Goal: Task Accomplishment & Management: Complete application form

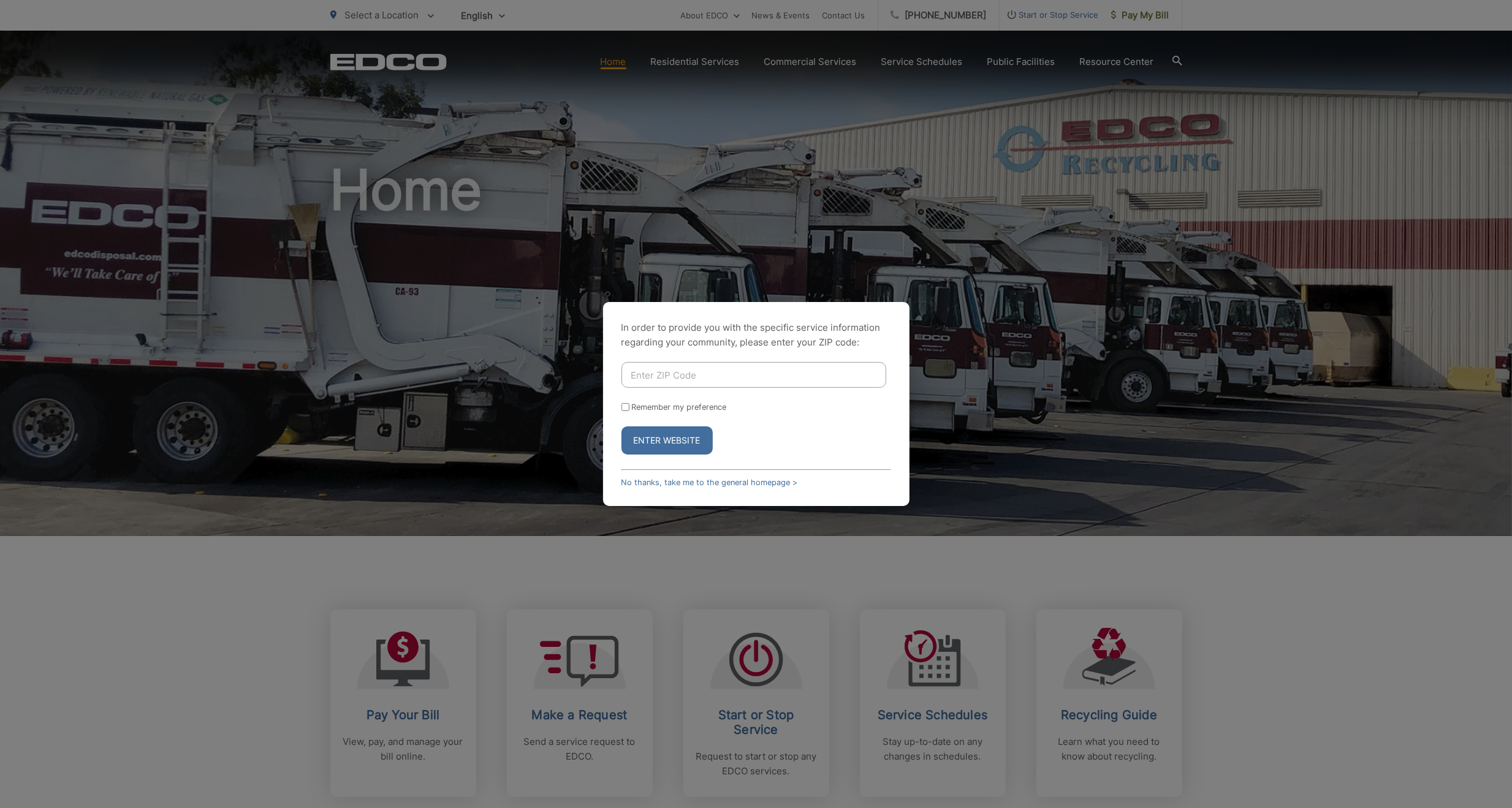
click at [684, 370] on input "Enter ZIP Code" at bounding box center [754, 375] width 265 height 26
type input "92083"
click at [622, 407] on input "Remember my preference" at bounding box center [625, 407] width 8 height 8
checkbox input "true"
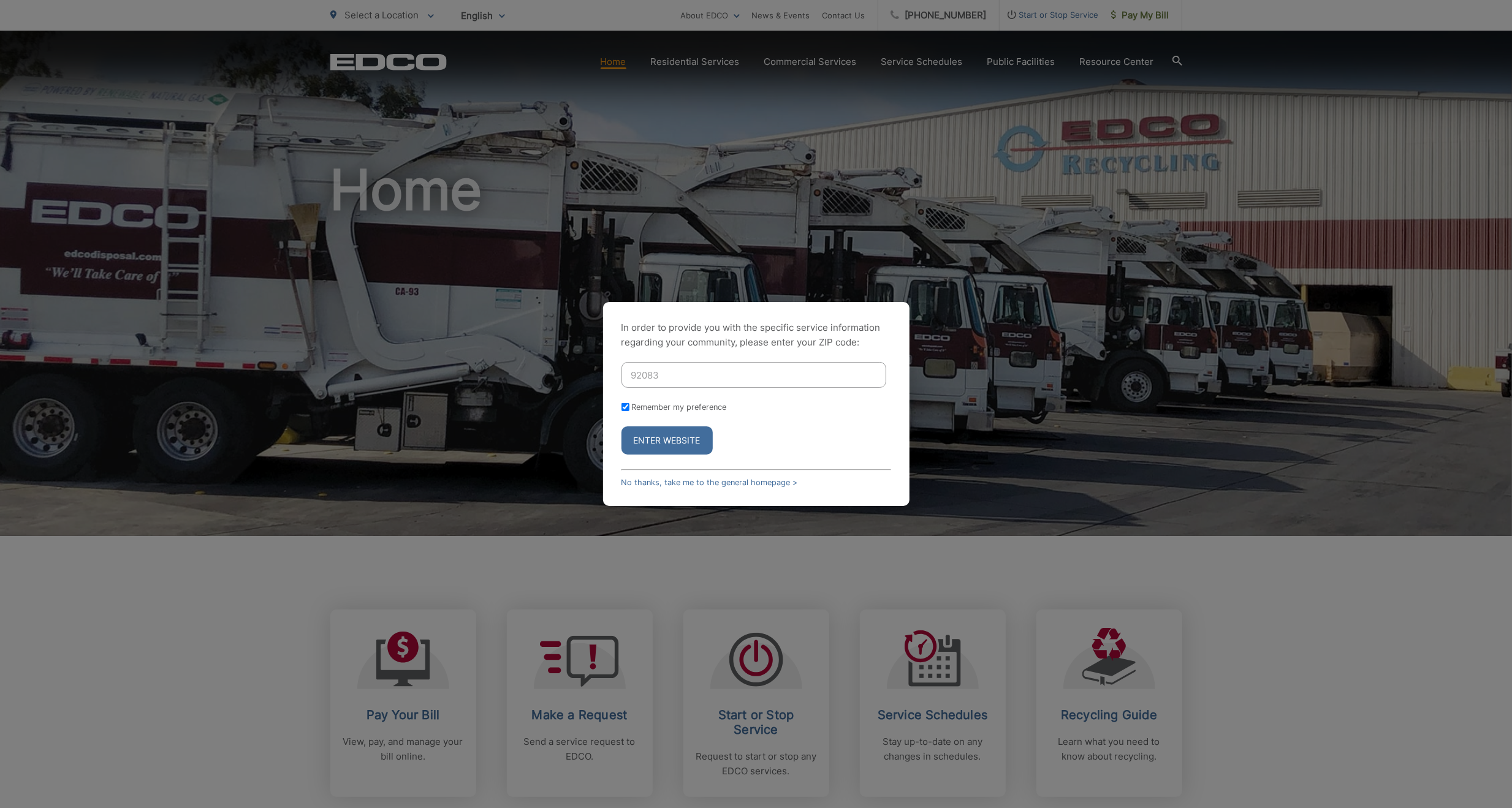
click at [652, 441] on button "Enter Website" at bounding box center [667, 440] width 91 height 28
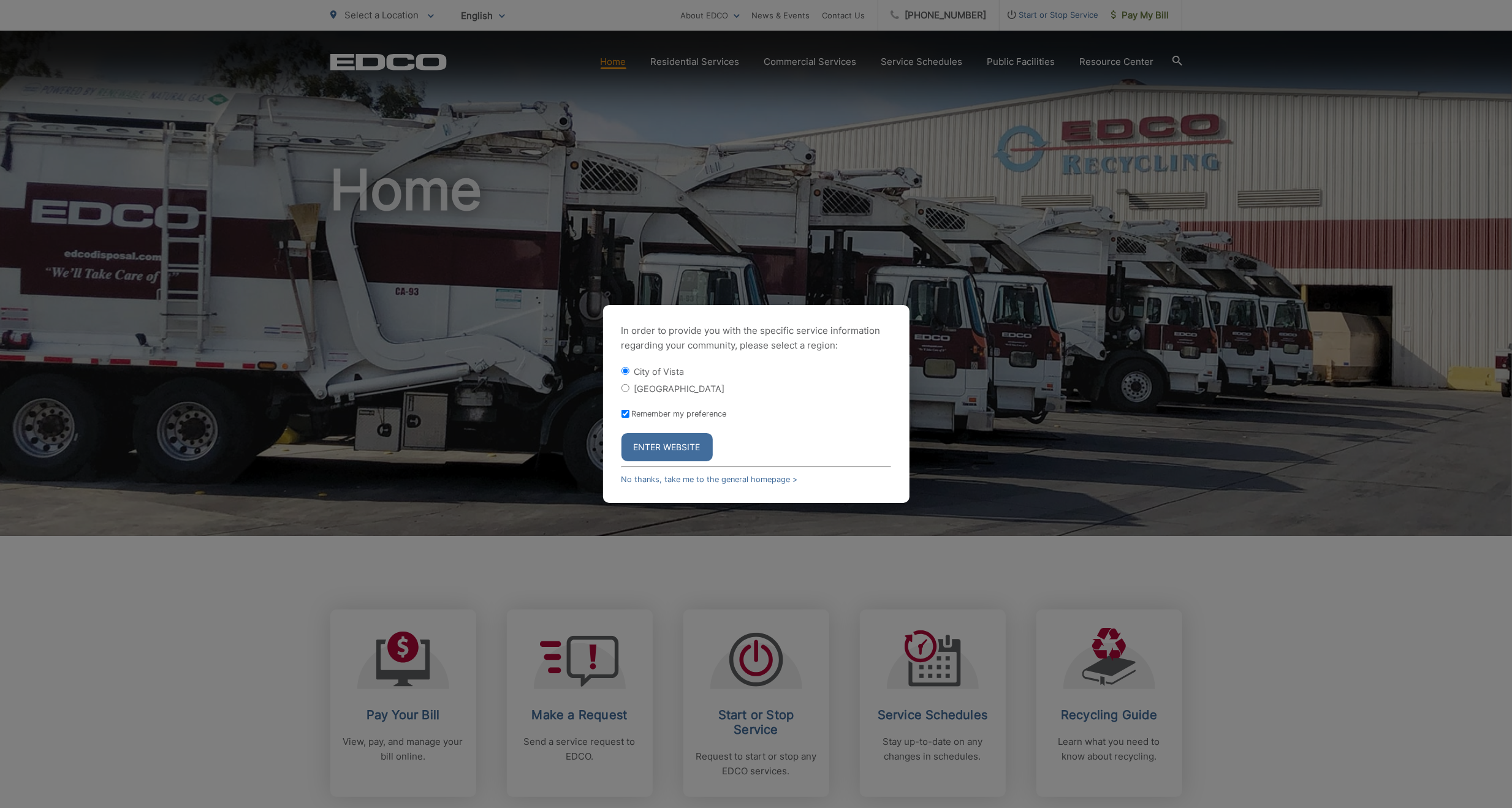
click at [664, 446] on button "Enter Website" at bounding box center [667, 447] width 91 height 28
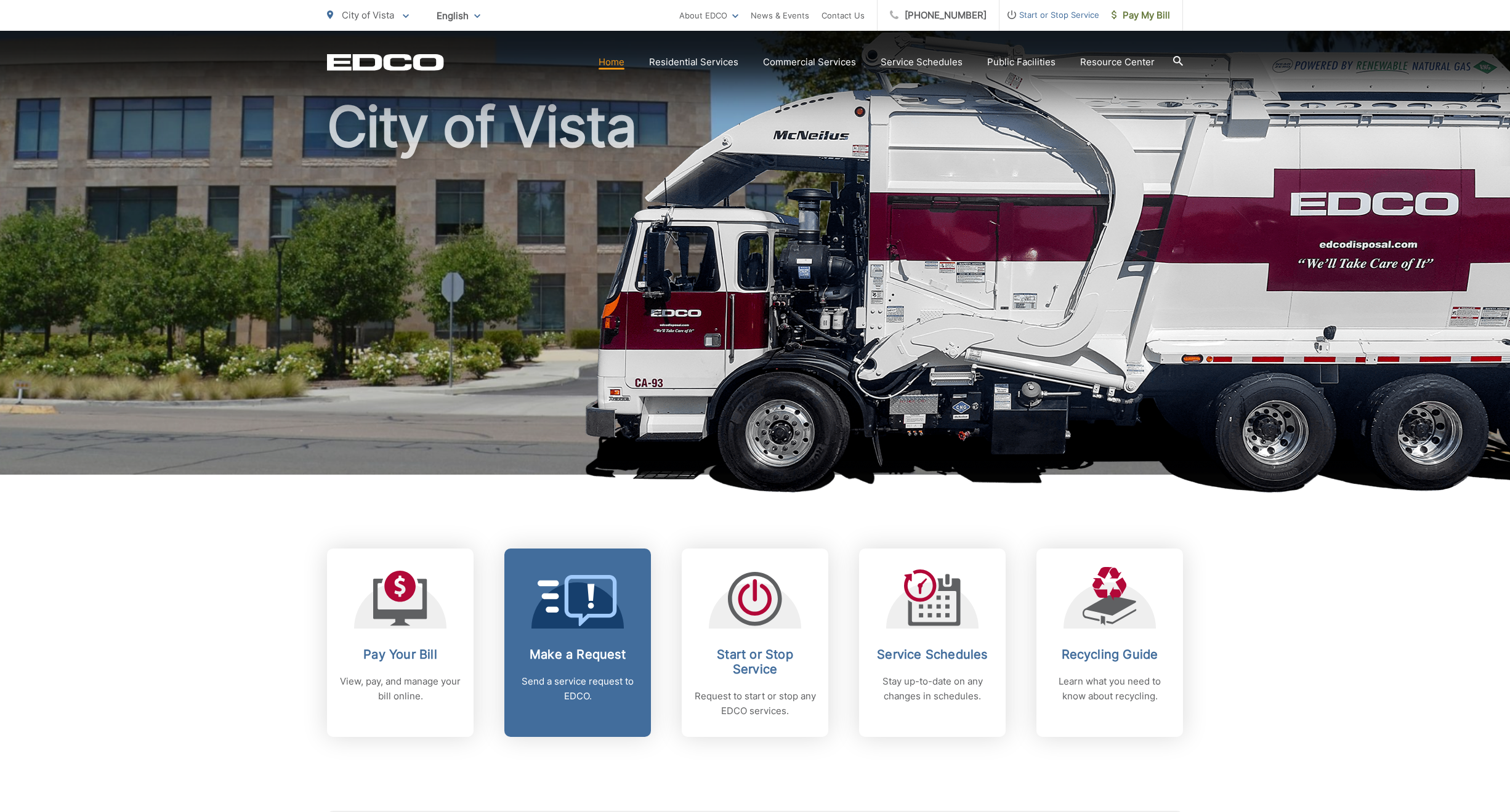
scroll to position [185, 0]
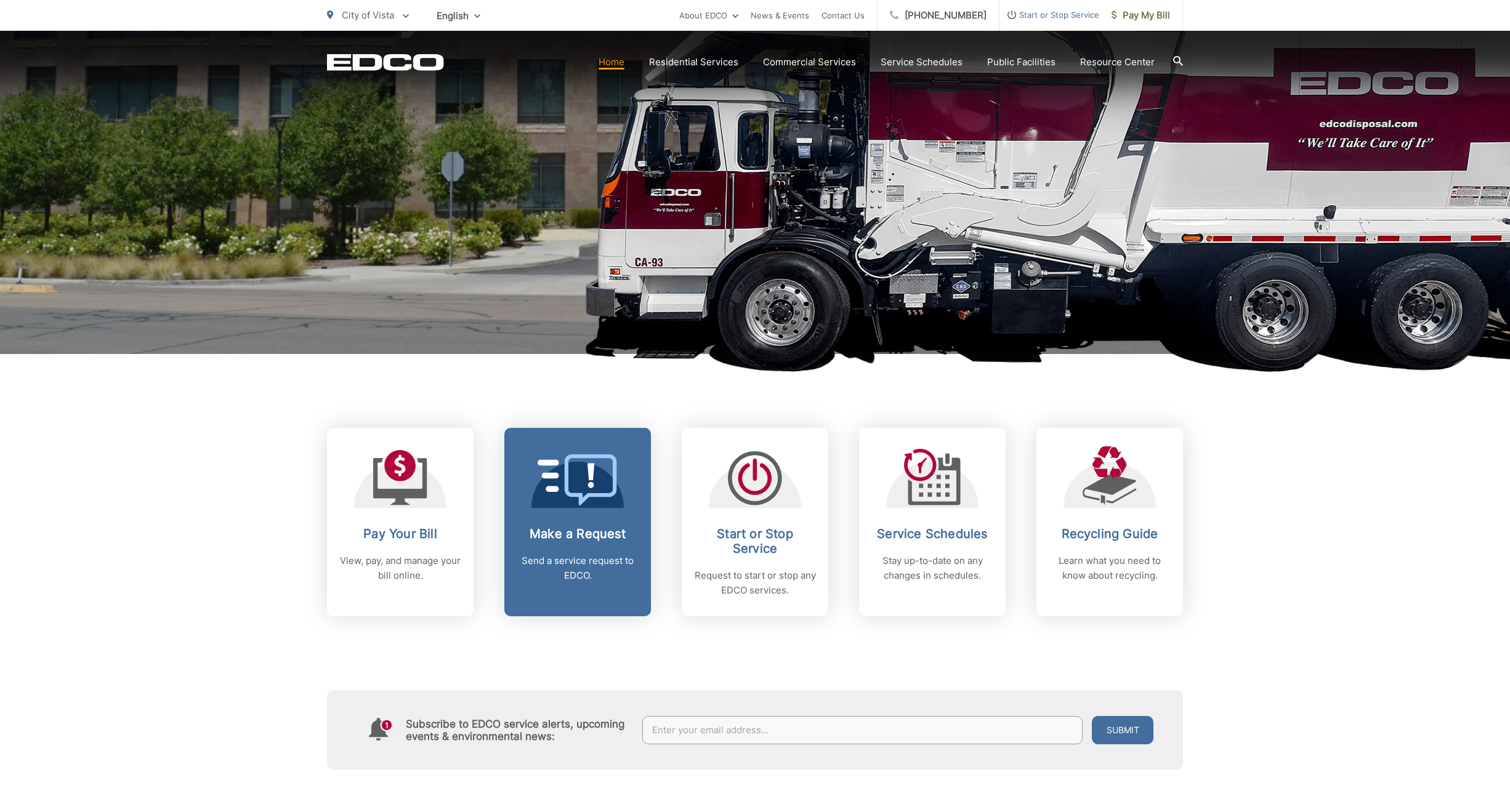
click at [598, 479] on icon at bounding box center [578, 480] width 80 height 51
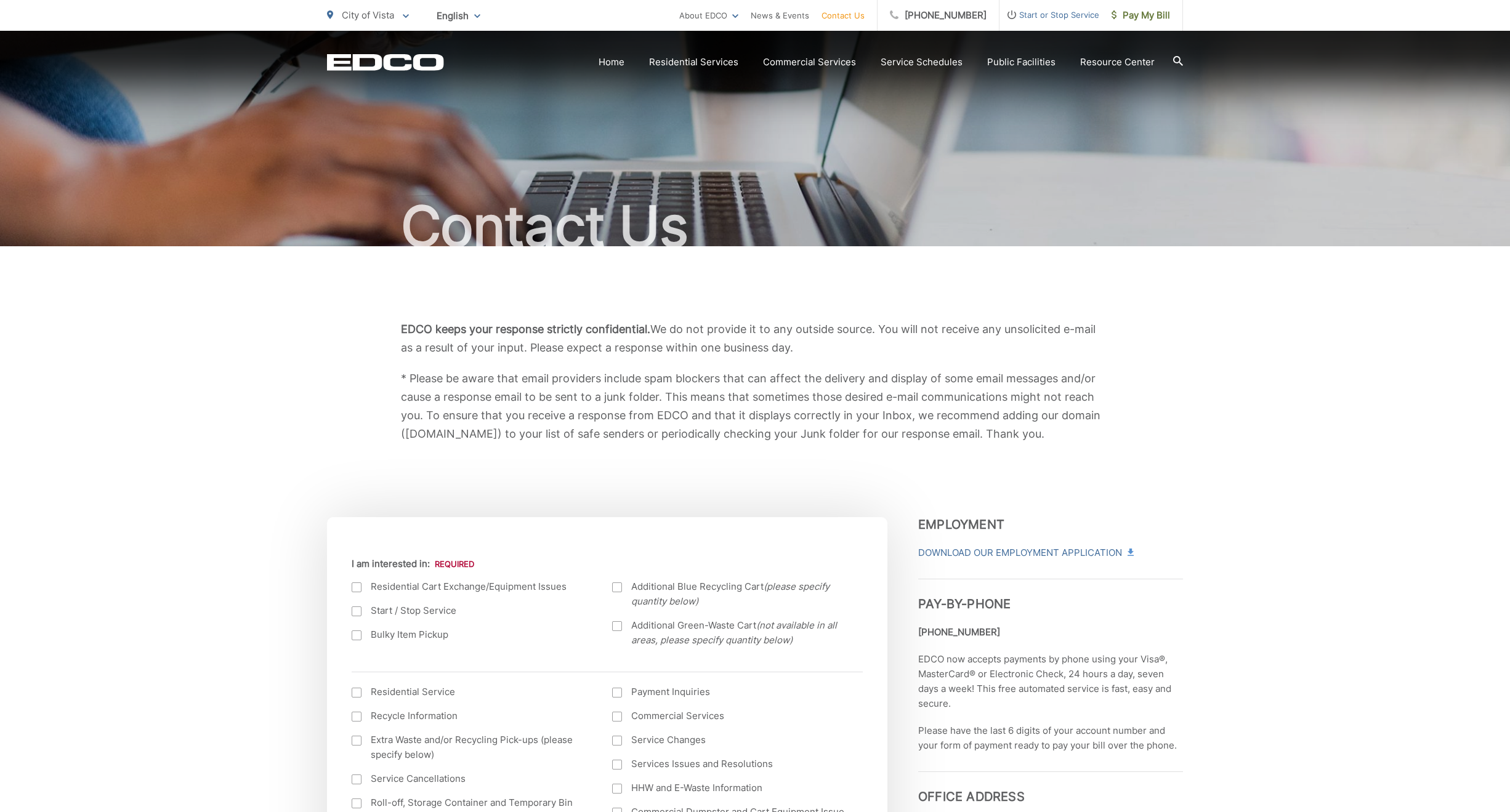
scroll to position [124, 0]
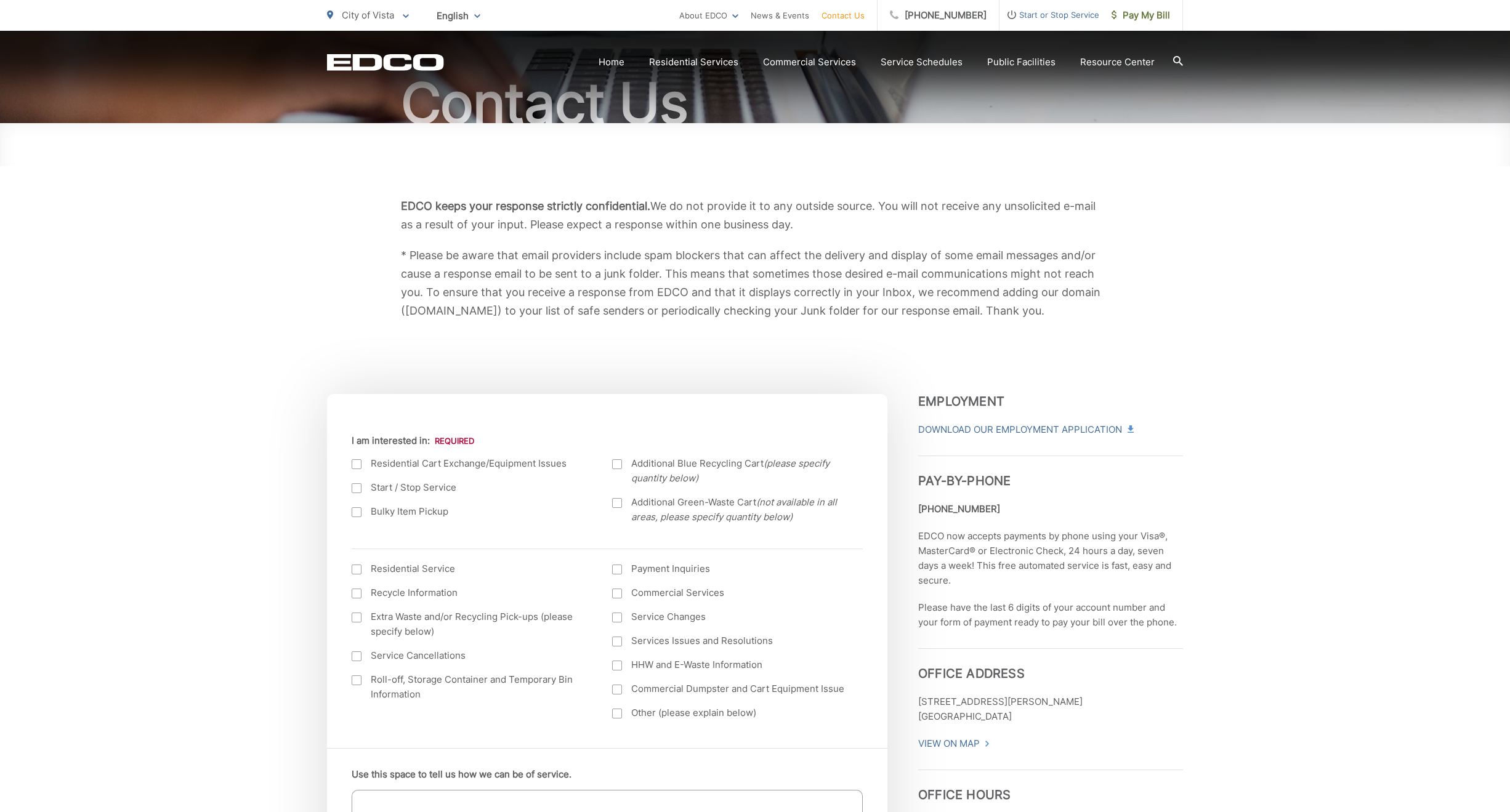
click at [359, 514] on div at bounding box center [356, 512] width 10 height 10
click at [0, 0] on input "Bulky Item Pickup" at bounding box center [0, 0] width 0 height 0
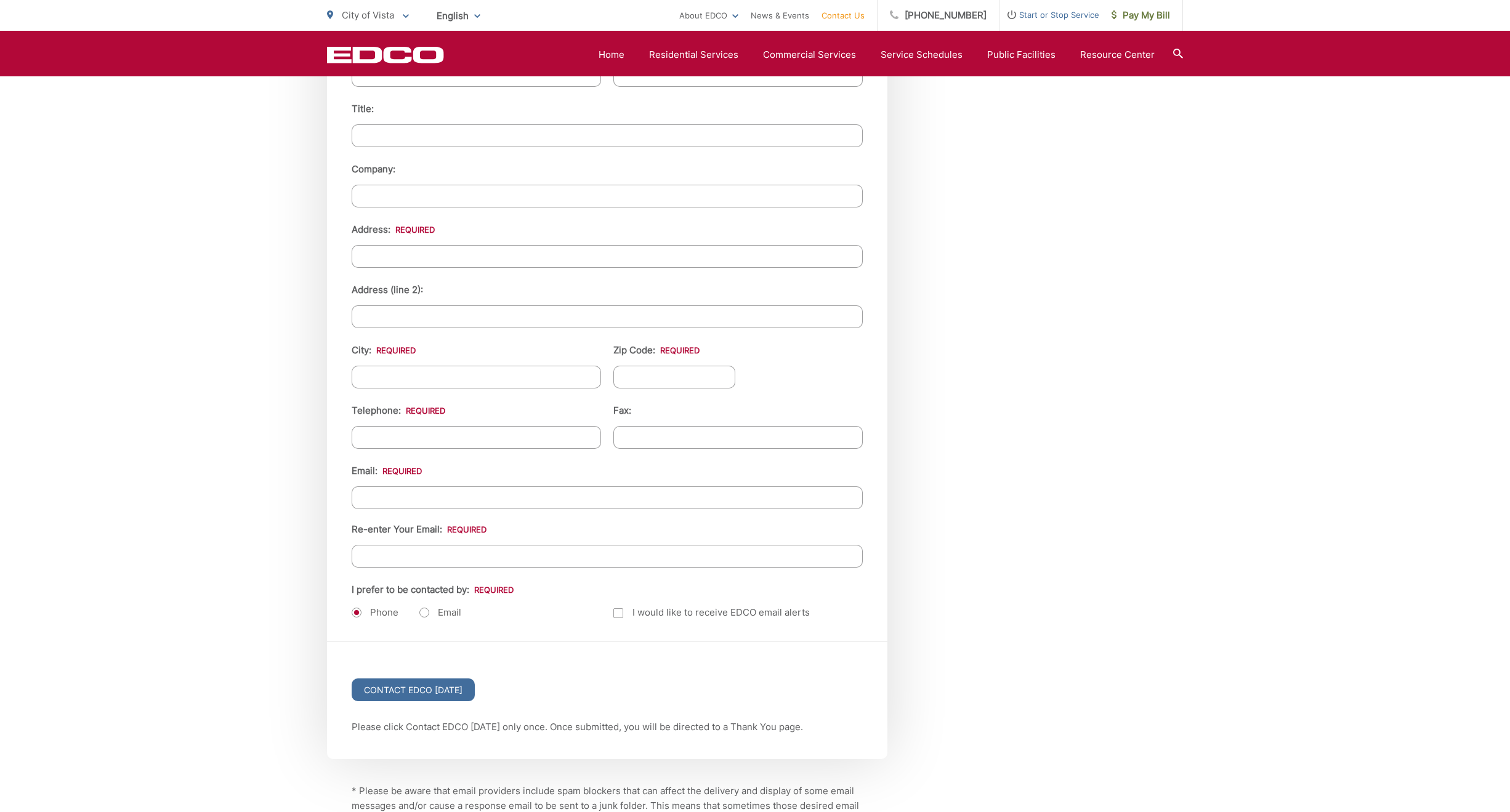
scroll to position [1232, 0]
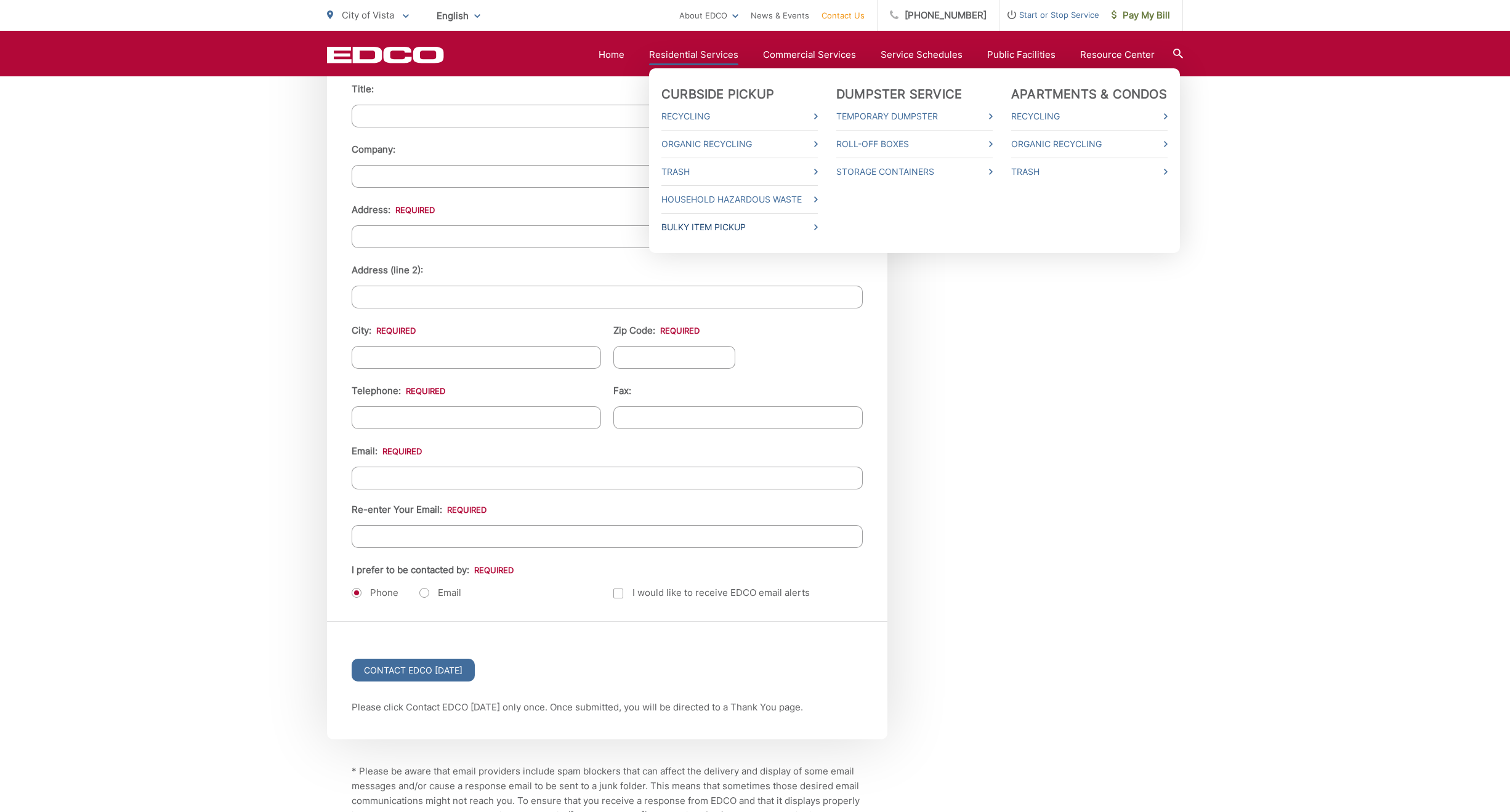
click at [722, 227] on link "Bulky Item Pickup" at bounding box center [739, 227] width 156 height 14
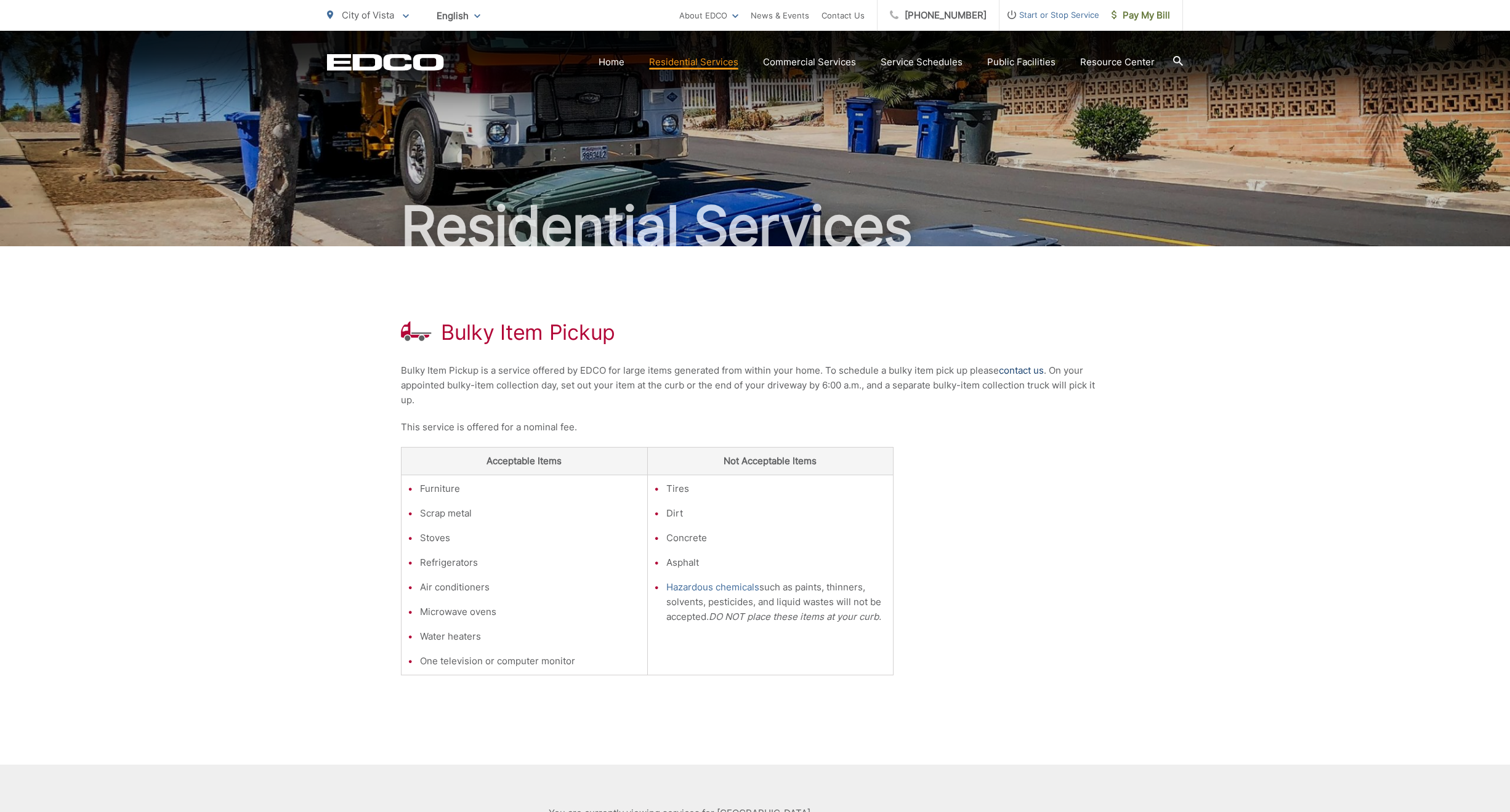
click at [1018, 369] on link "contact us" at bounding box center [1021, 371] width 45 height 14
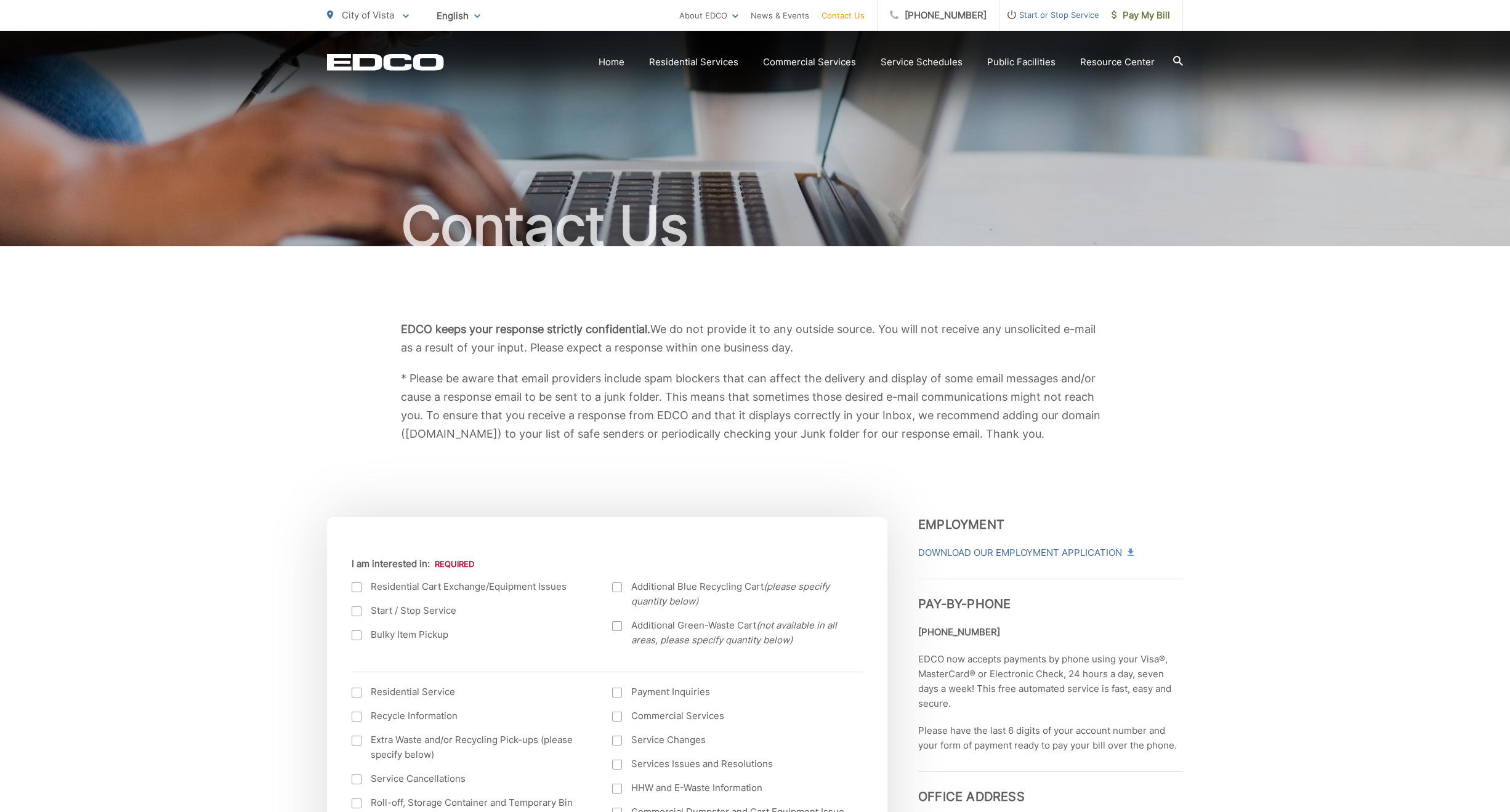
click at [355, 636] on div at bounding box center [356, 635] width 10 height 10
click at [0, 0] on input "Bulky Item Pickup" at bounding box center [0, 0] width 0 height 0
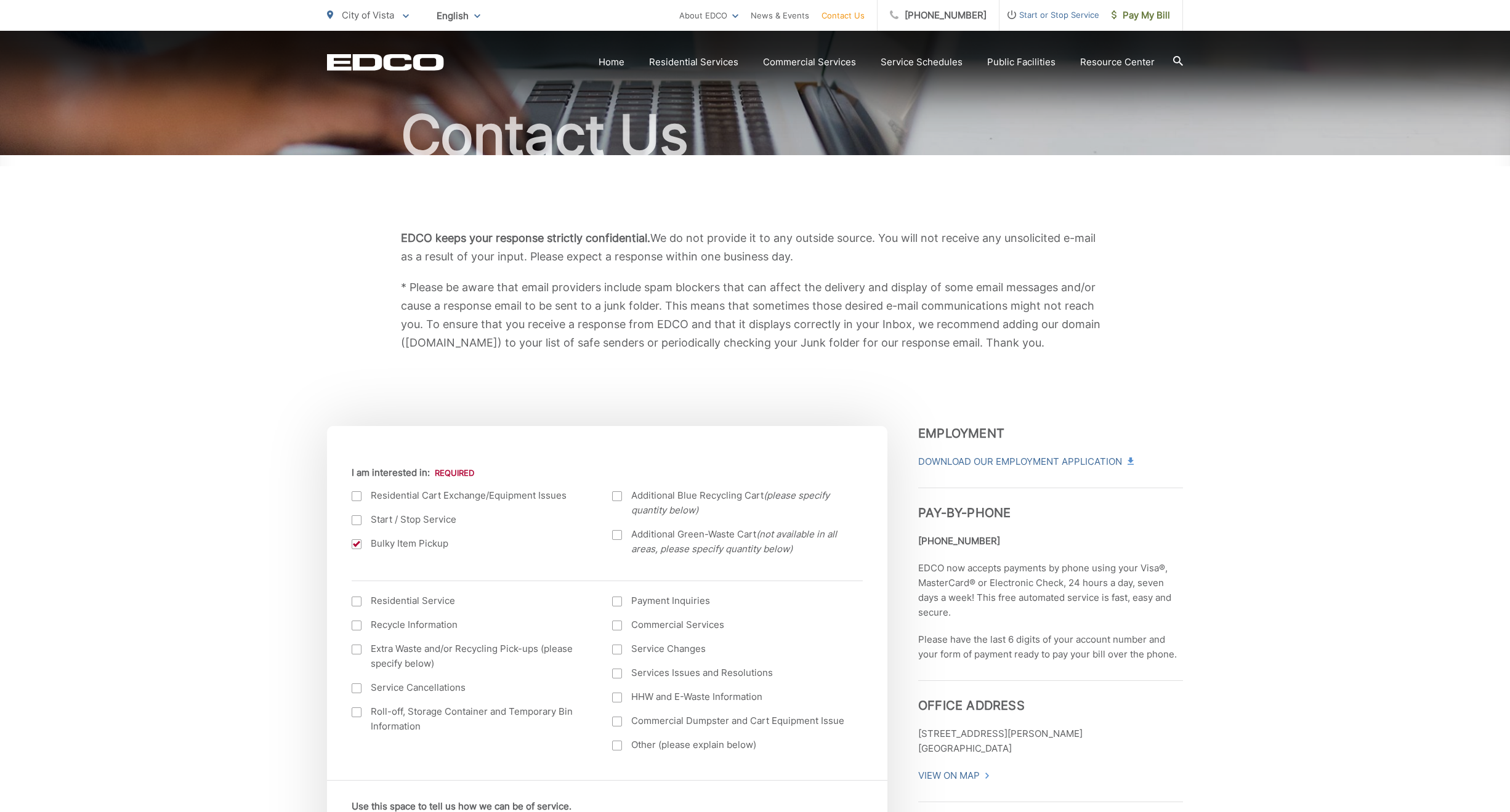
scroll to position [246, 0]
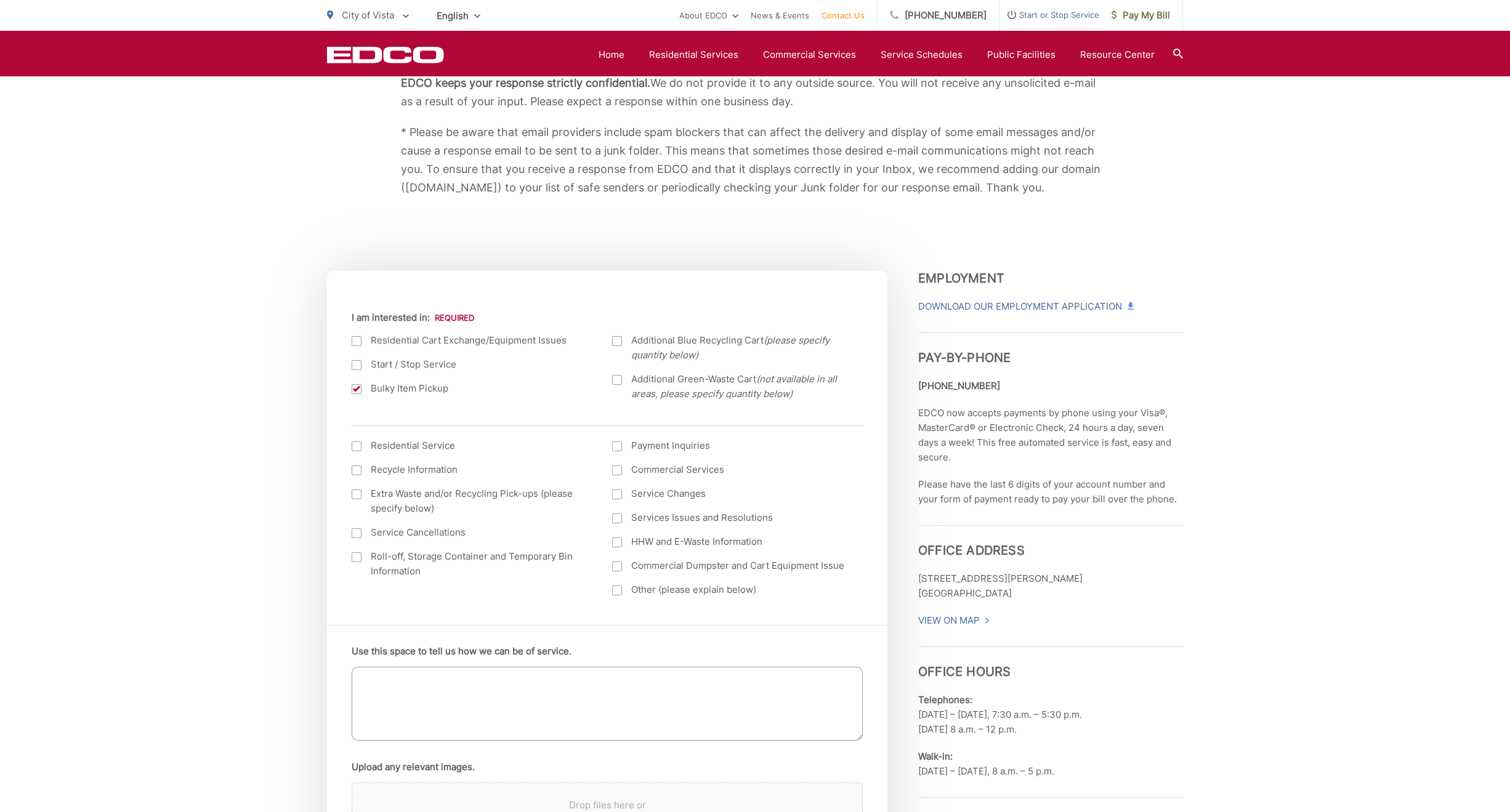
click at [359, 449] on div at bounding box center [356, 446] width 10 height 10
click at [0, 0] on input "I am interested in: (continued) *" at bounding box center [0, 0] width 0 height 0
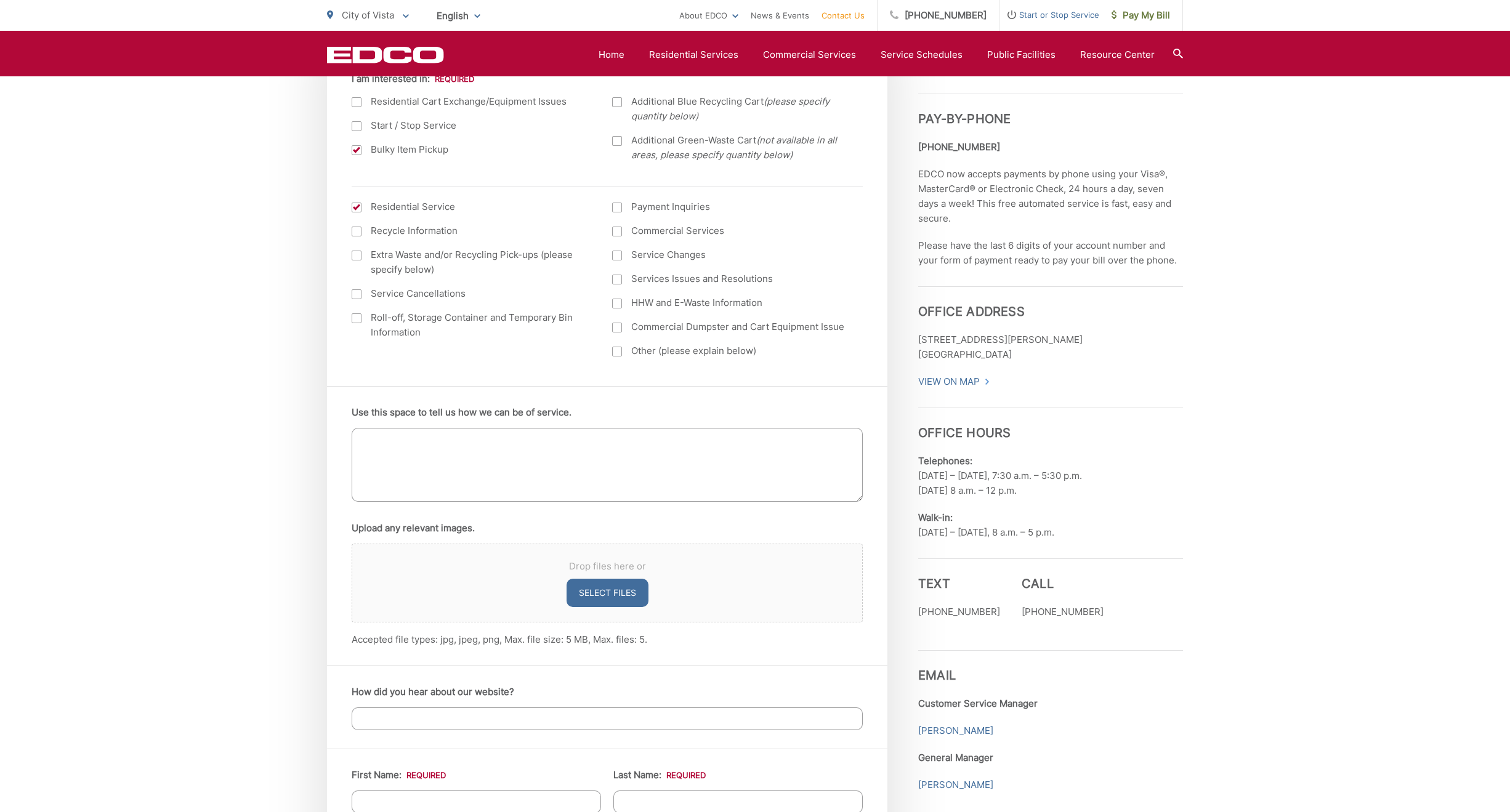
scroll to position [493, 0]
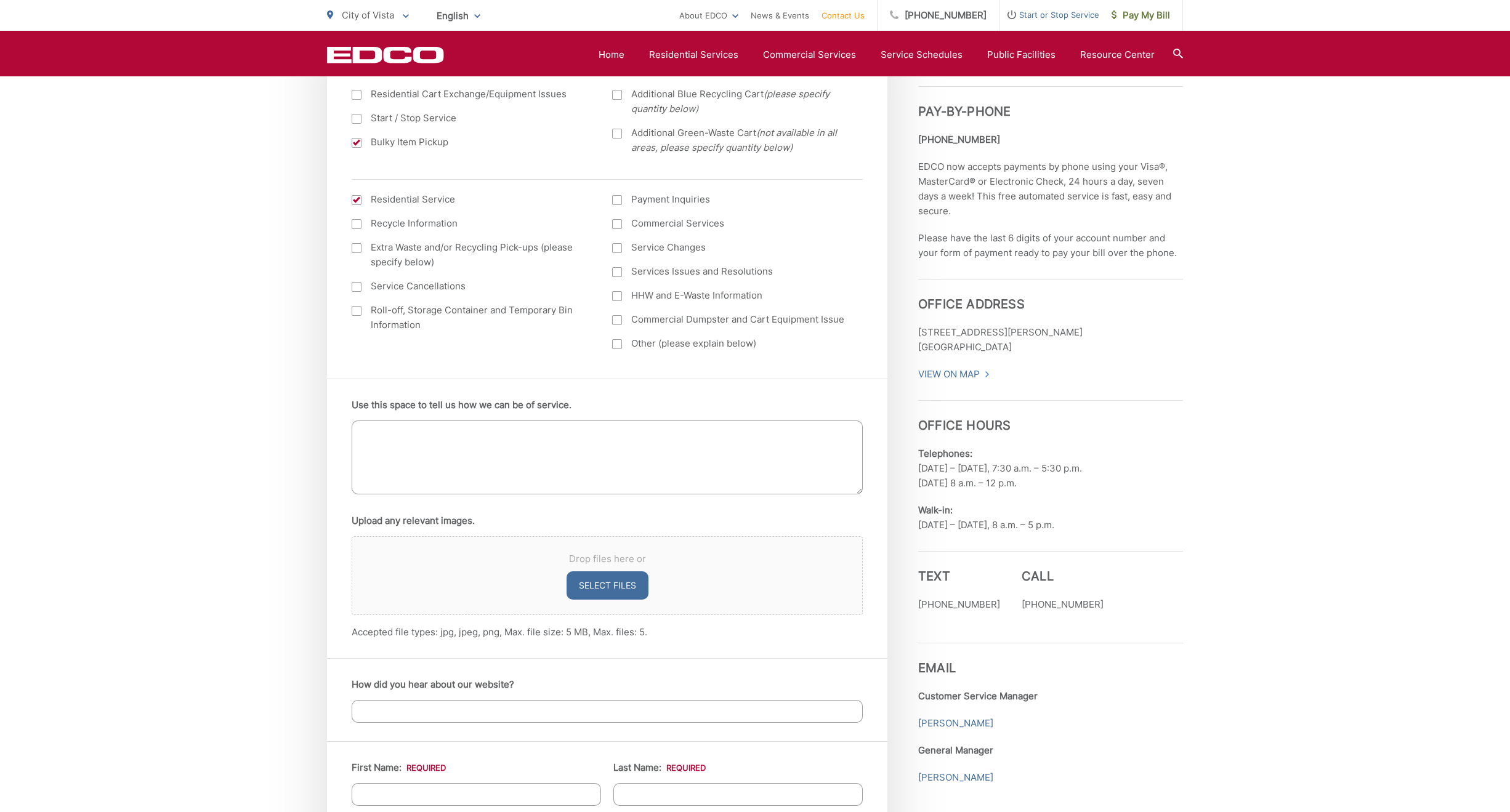
click at [412, 445] on textarea "Use this space to tell us how we can be of service." at bounding box center [607, 457] width 511 height 74
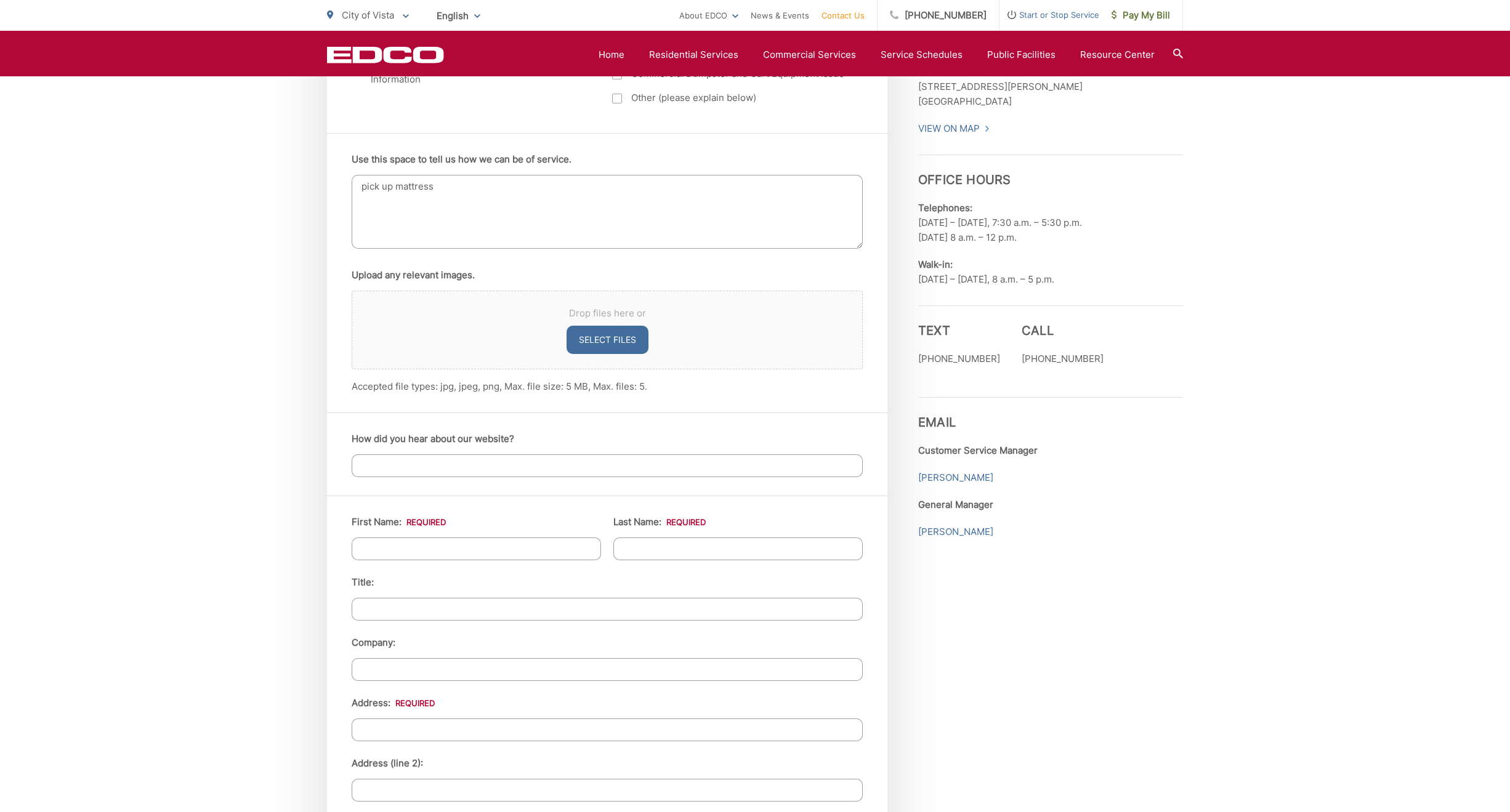
scroll to position [739, 0]
type textarea "pick up mattress"
click at [388, 545] on input "First Name: *" at bounding box center [476, 548] width 250 height 22
type input "Dawn"
type input "Buettner Huntington"
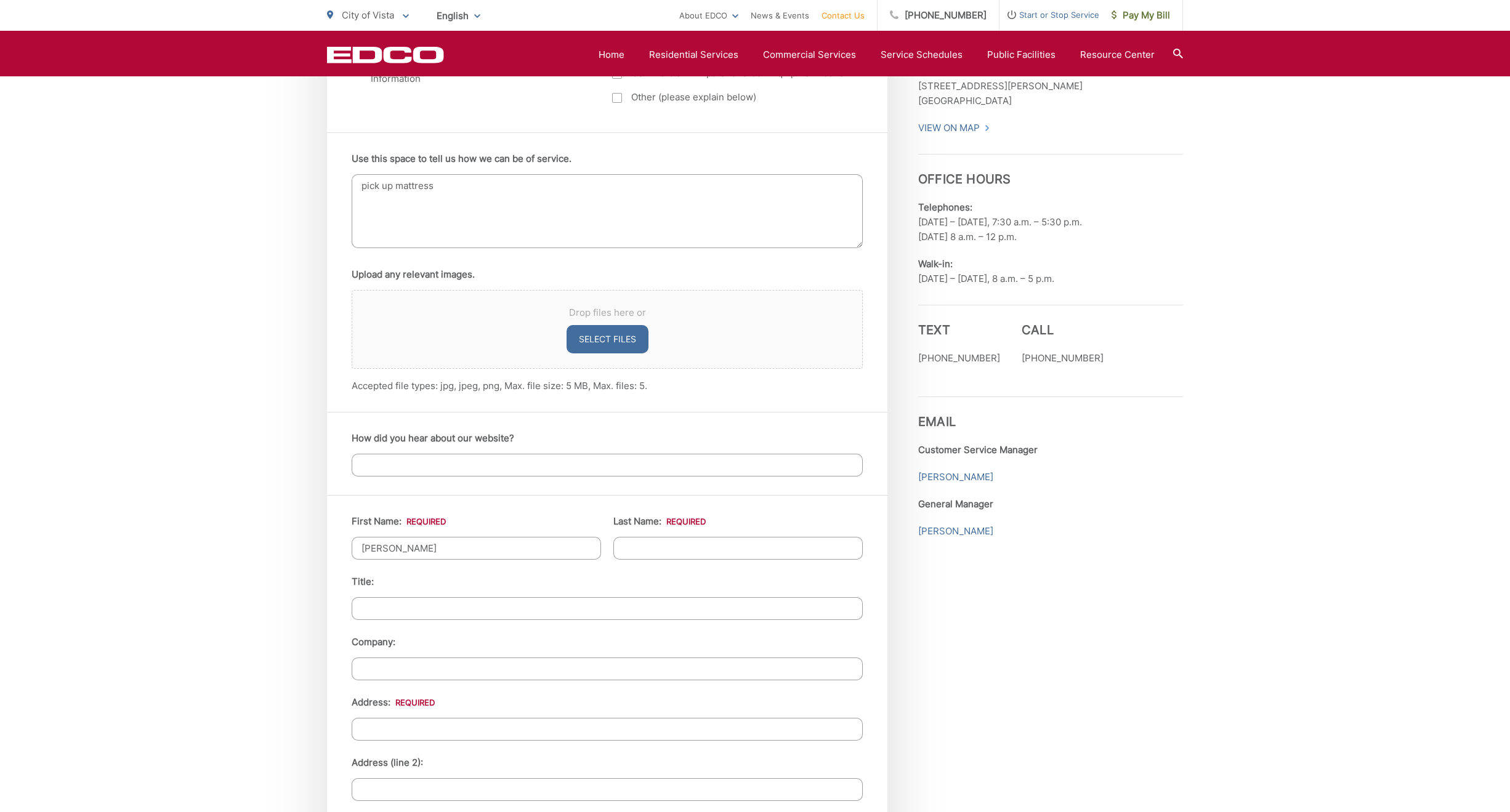
type input "Flying Tree Studios"
type input "1159 Hackamore Road"
type input "Vista"
type input "92083"
type input "7602072075"
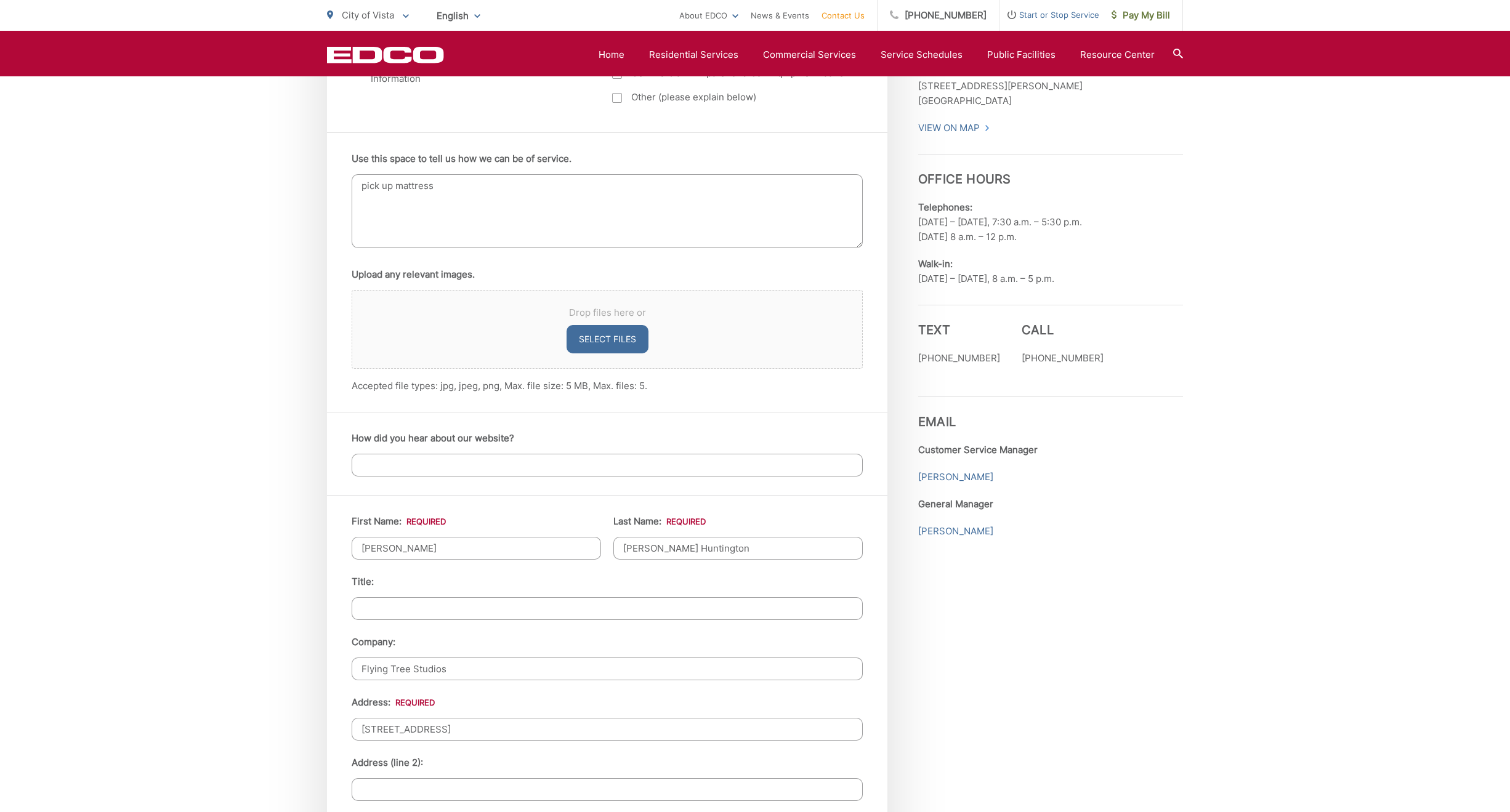
type input "dawn@flyingtreestudios.com"
type input "(760) 207-2075"
click at [669, 546] on input "Buettner Huntington" at bounding box center [737, 548] width 250 height 22
click at [664, 546] on input "Buettner Huntington" at bounding box center [737, 548] width 250 height 22
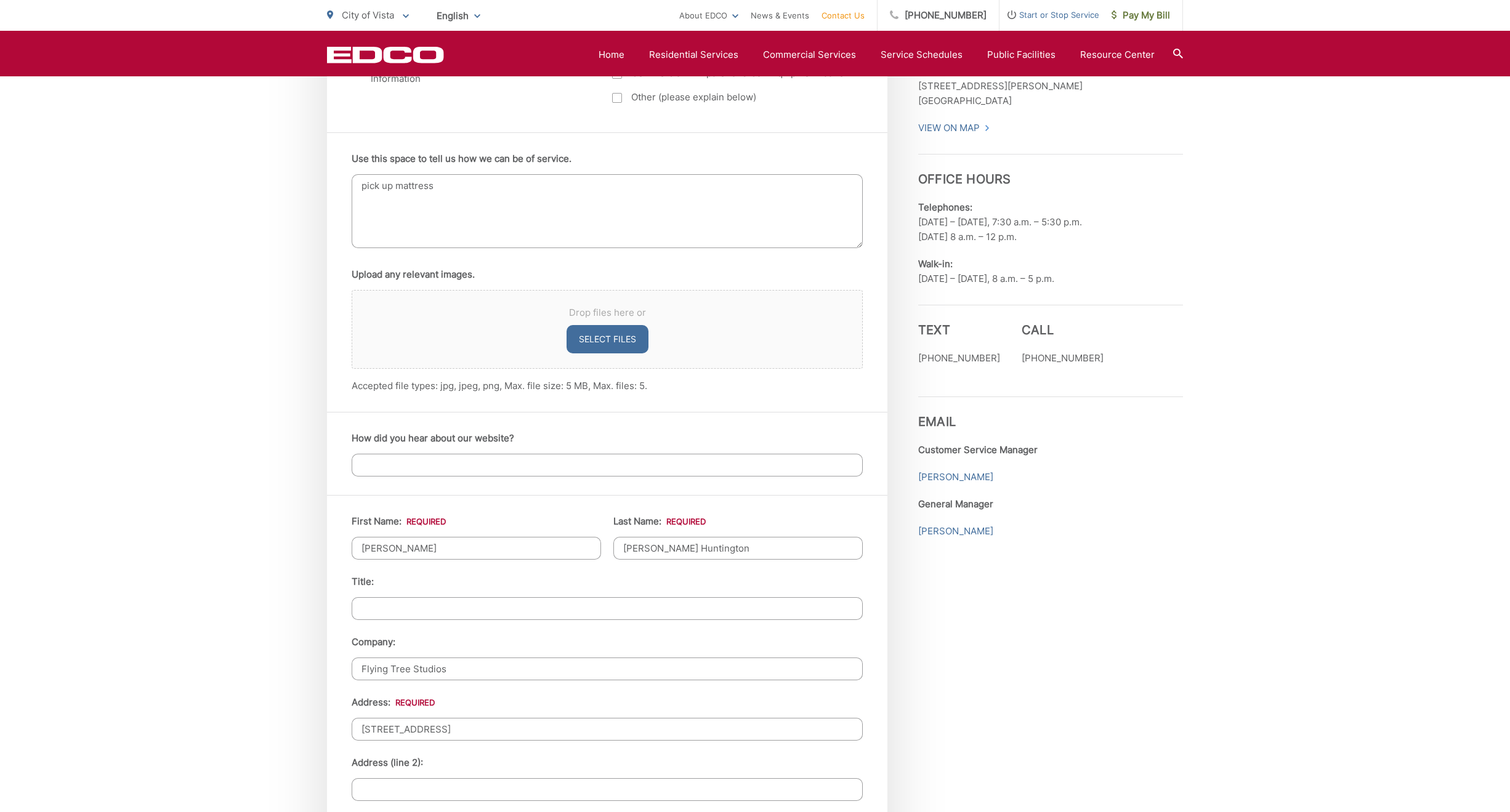
drag, startPoint x: 663, startPoint y: 543, endPoint x: 574, endPoint y: 550, distance: 89.3
click at [574, 550] on ul "First Name: * Dawn Last Name: * Buettner Huntington Title: Company: Flying Tree…" at bounding box center [607, 805] width 511 height 582
type input "Huntington"
drag, startPoint x: 460, startPoint y: 667, endPoint x: 343, endPoint y: 664, distance: 117.0
click at [343, 664] on div "First Name: * Dawn Last Name: * Huntington Title: Company: Flying Tree Studios …" at bounding box center [607, 804] width 560 height 619
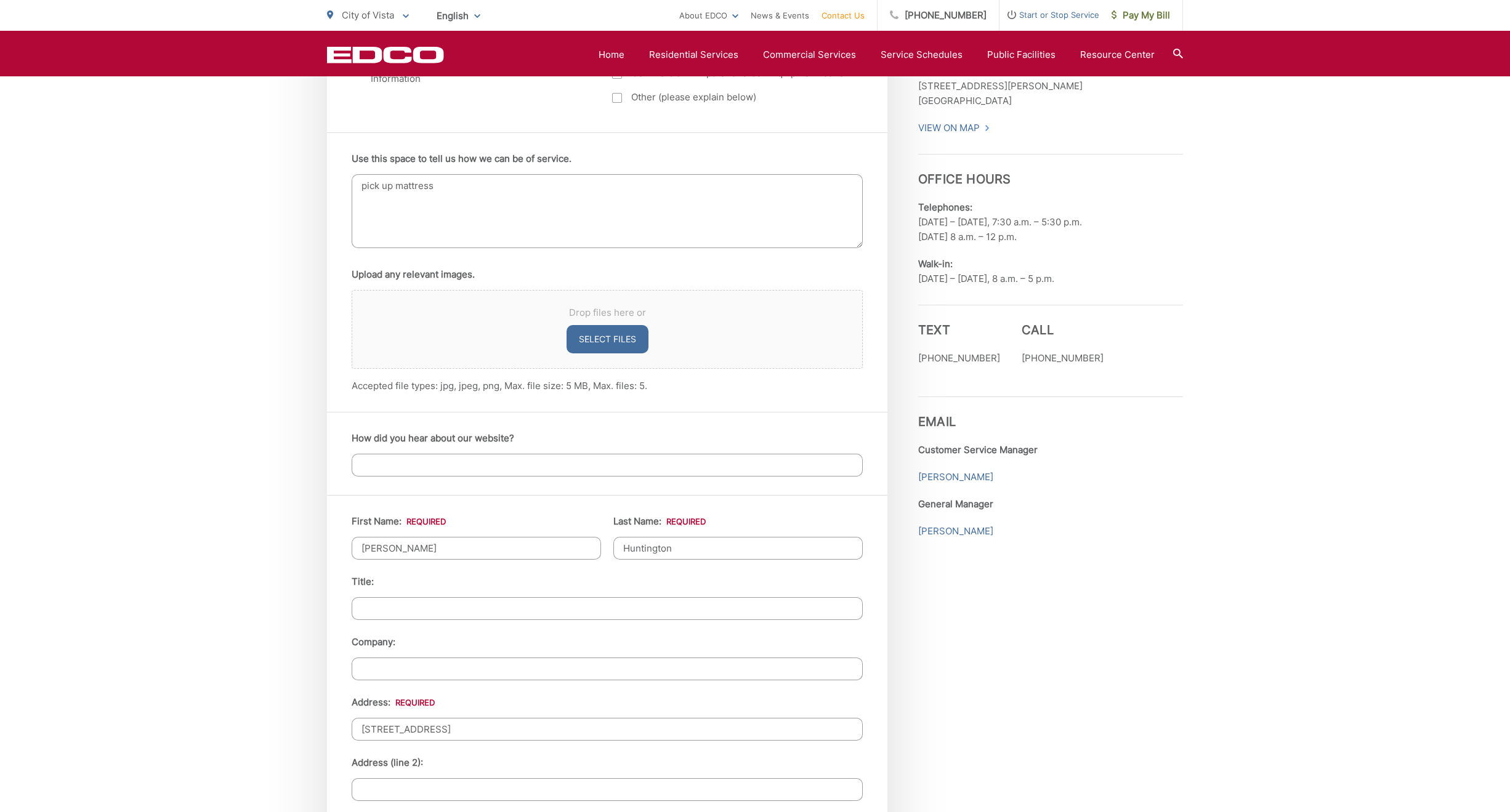
click at [327, 611] on div "First Name: * Dawn Last Name: * Huntington Title: Company: Address: * 1159 Hack…" at bounding box center [607, 804] width 560 height 619
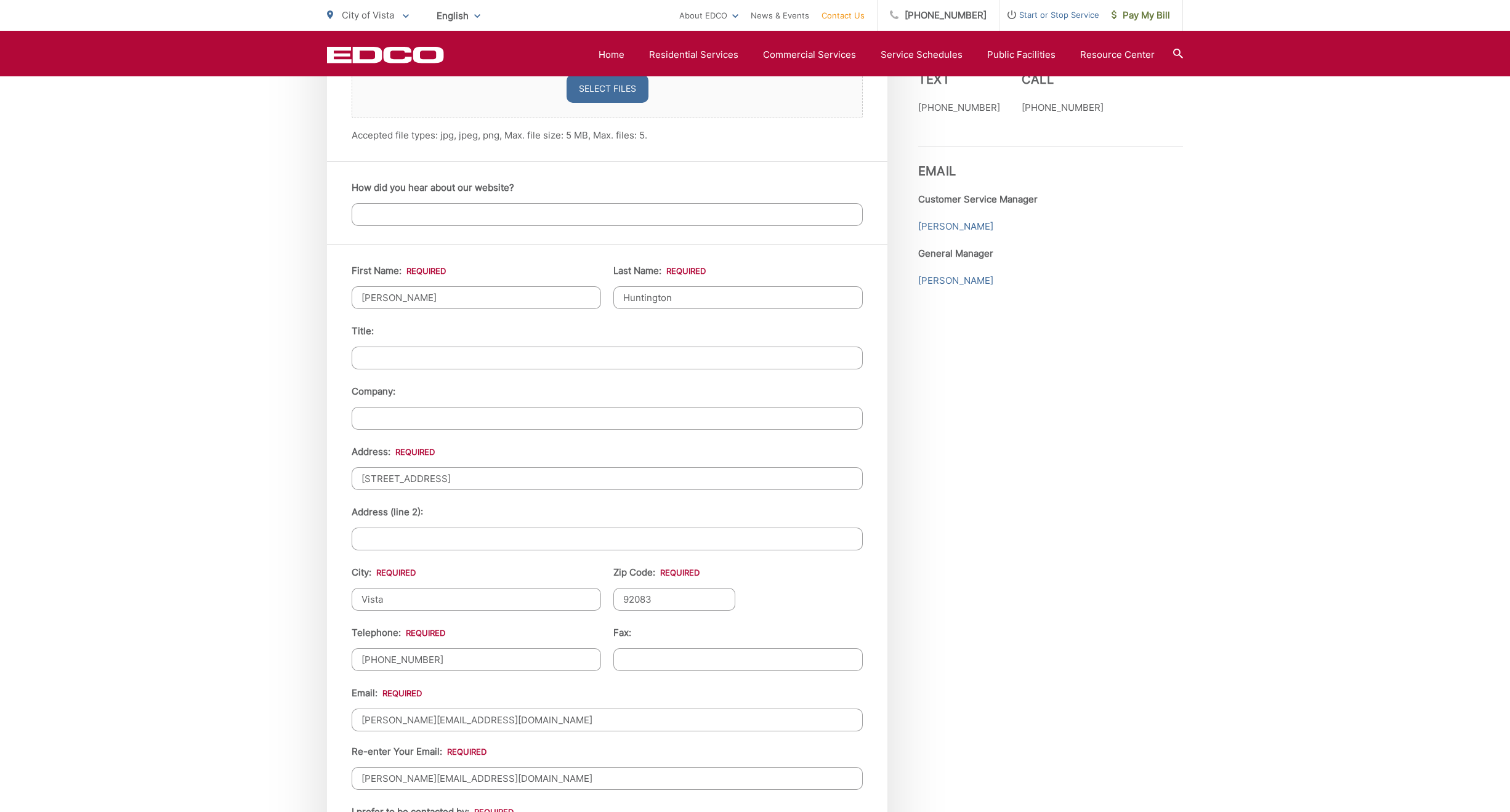
scroll to position [1109, 0]
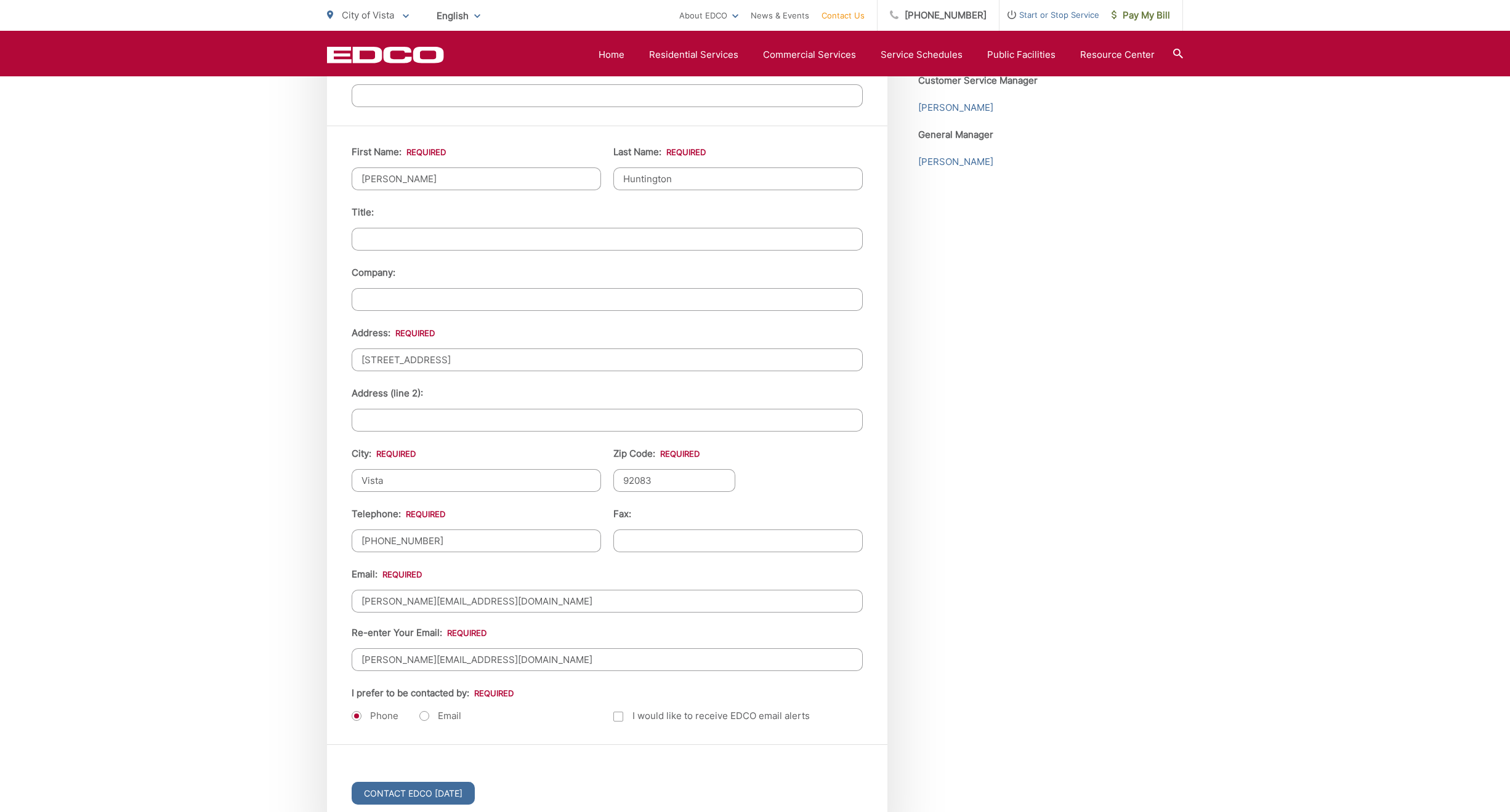
click at [521, 590] on input "dawn@flyingtreestudios.com" at bounding box center [607, 601] width 511 height 22
type input "outoftheboxdawn@gmail.com"
click at [493, 651] on input "dawn@flyingtreestudios.com" at bounding box center [607, 660] width 511 height 22
type input "outoftheboxdawn@gmail.com"
click at [271, 632] on div "EDCO keeps your response strictly confidential. We do not provide it to any out…" at bounding box center [755, 86] width 1510 height 1898
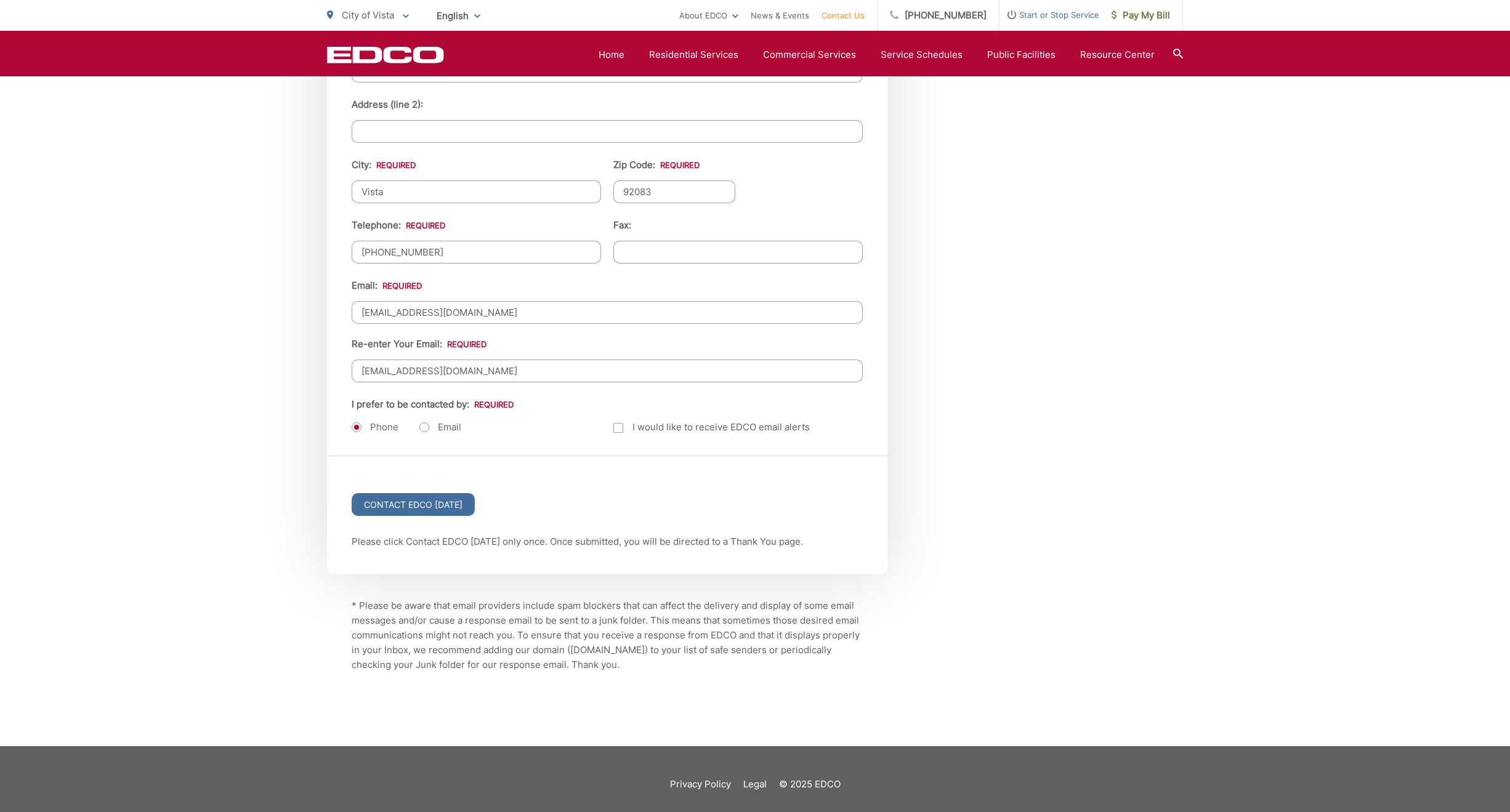
scroll to position [1399, 0]
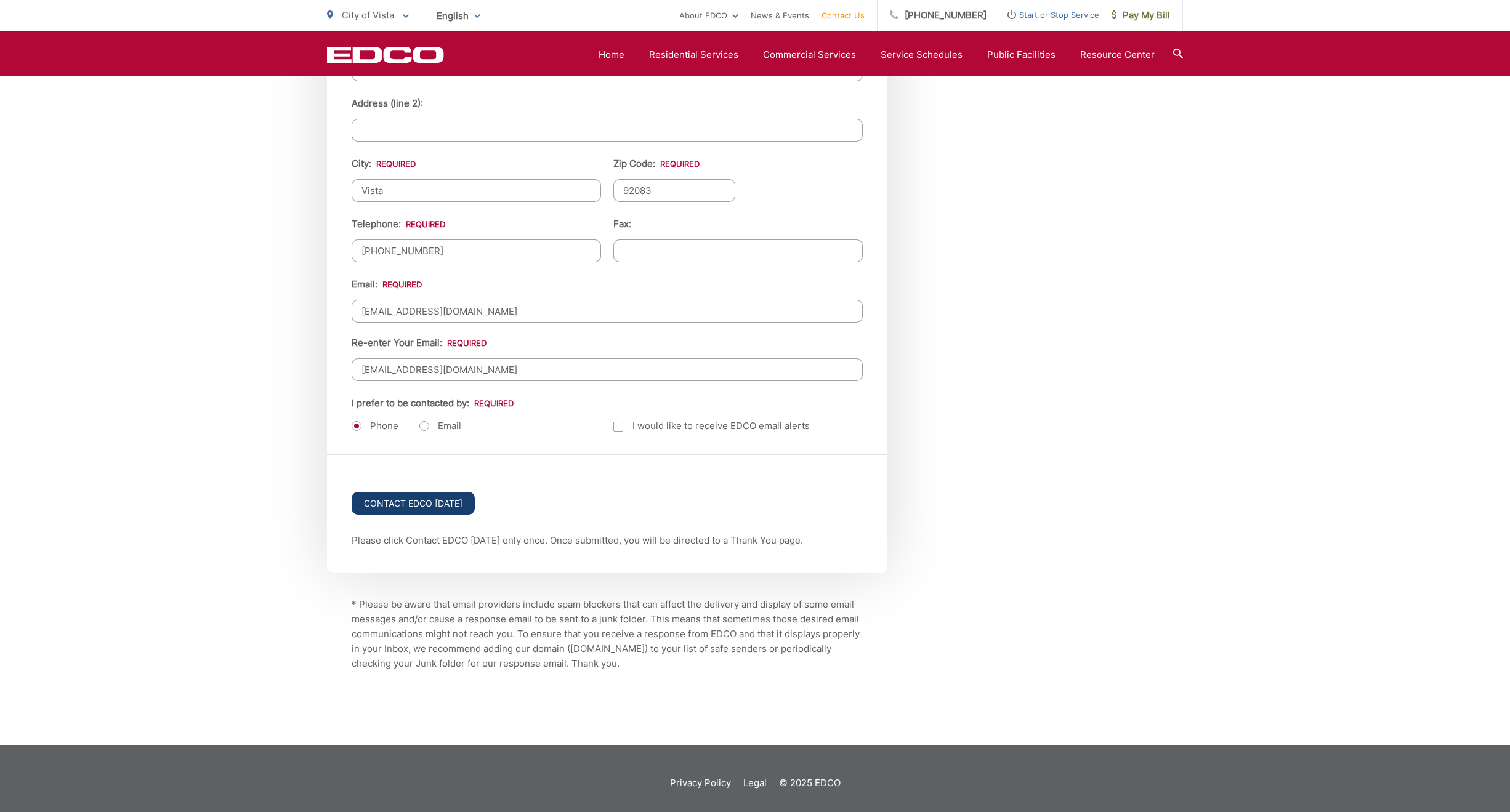
click at [391, 493] on input "Contact EDCO [DATE]" at bounding box center [413, 503] width 124 height 22
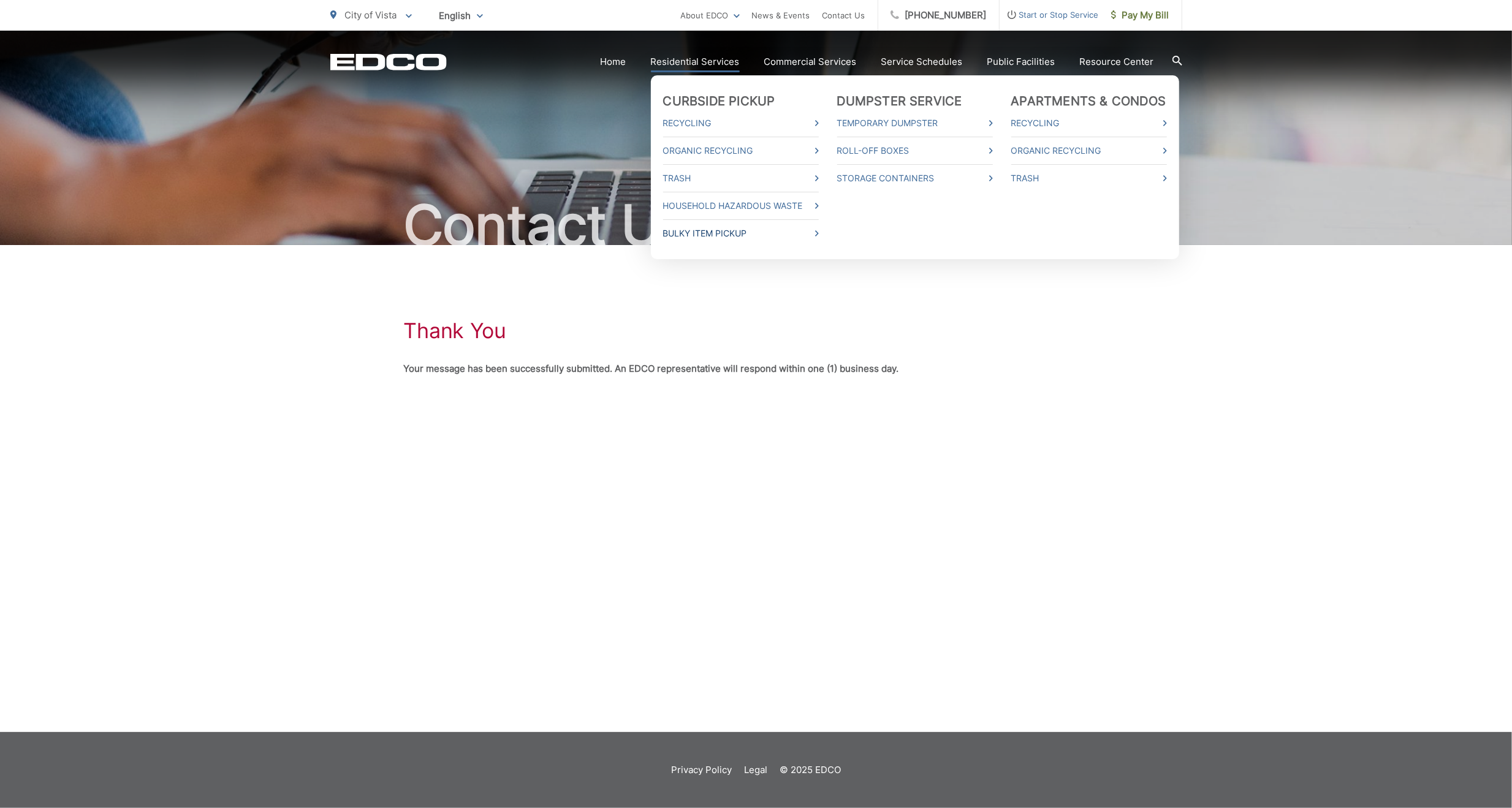
click at [741, 232] on link "Bulky Item Pickup" at bounding box center [740, 233] width 156 height 14
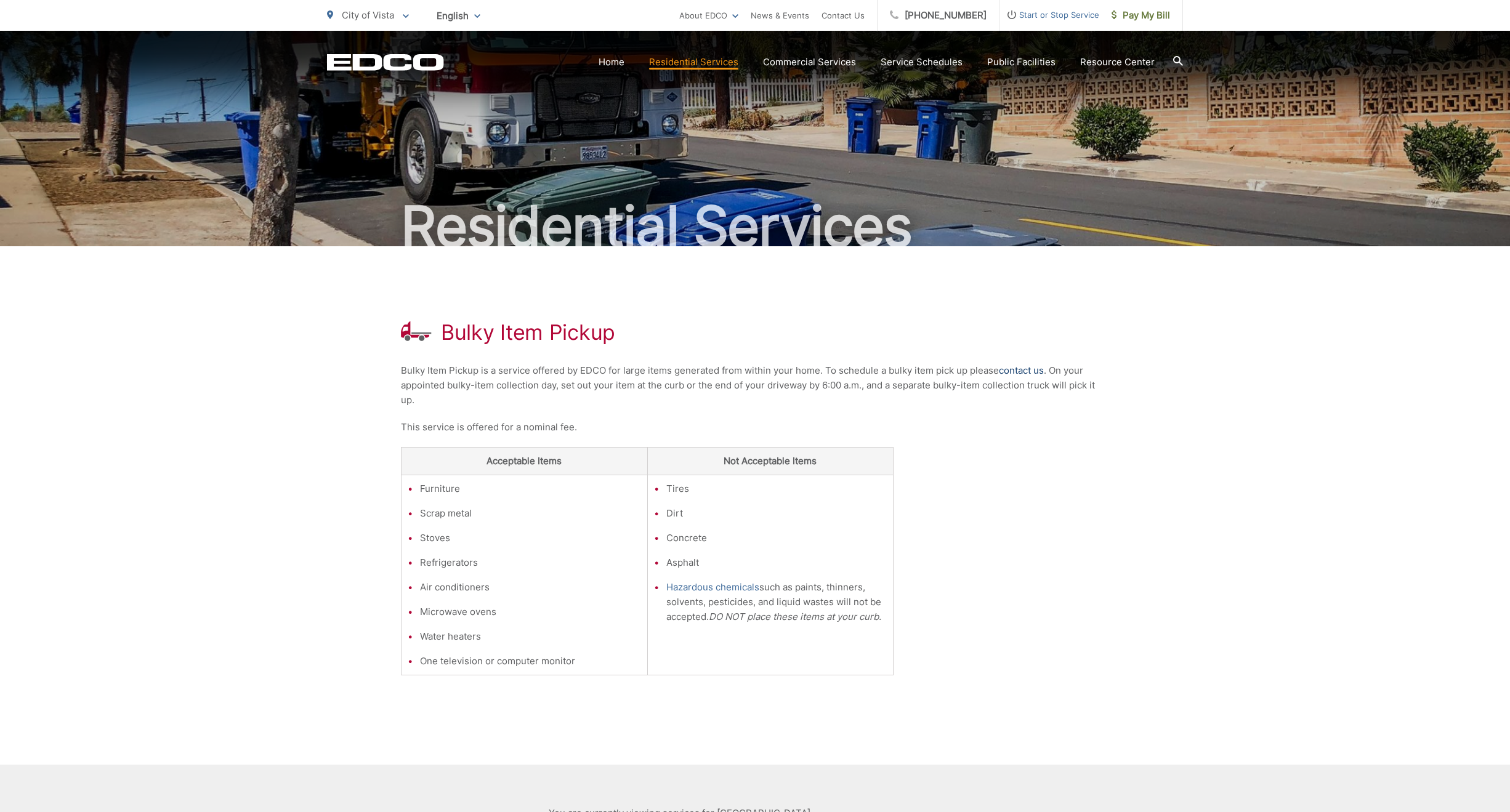
click at [1011, 370] on link "contact us" at bounding box center [1021, 371] width 45 height 14
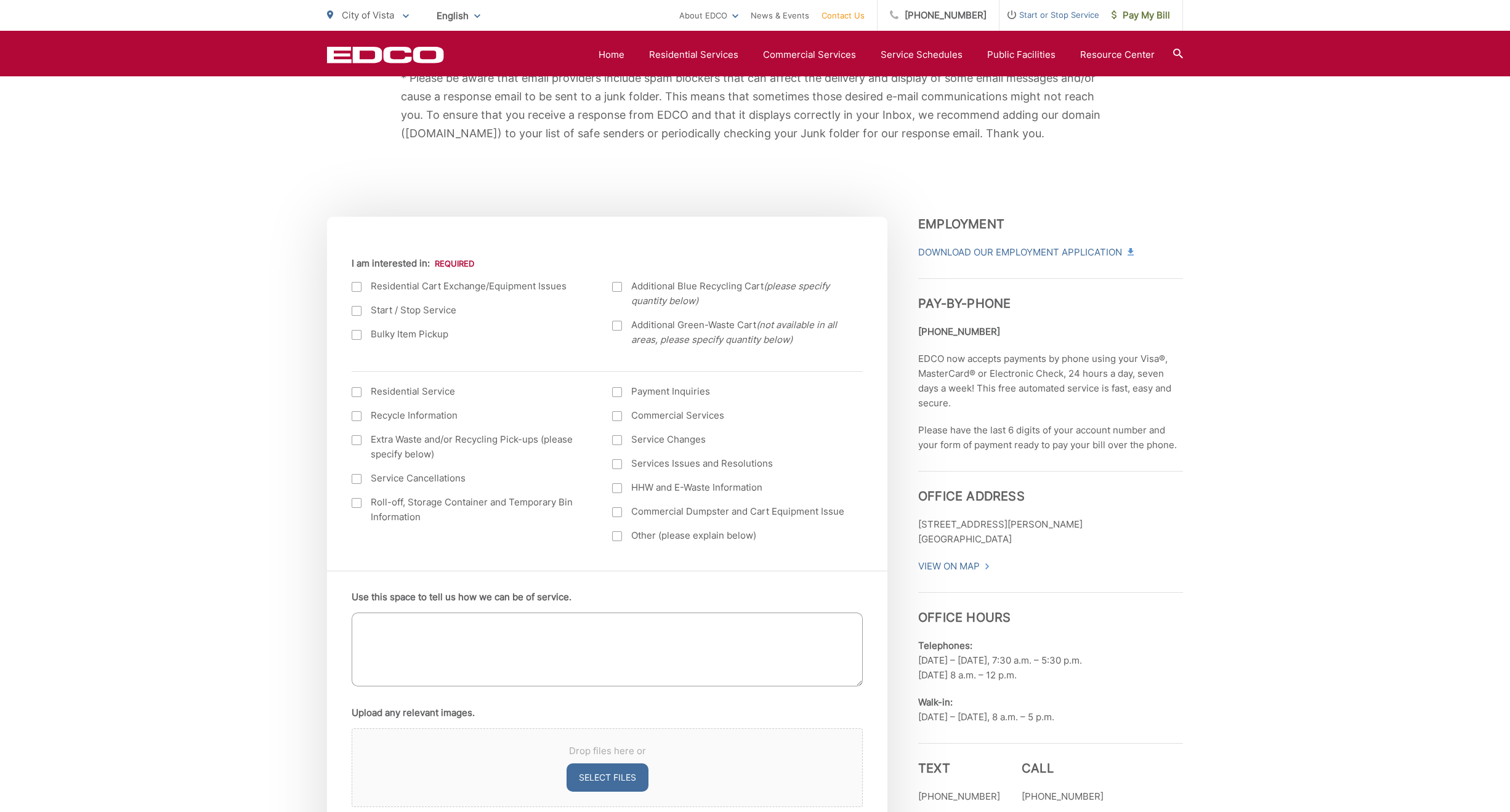
scroll to position [370, 0]
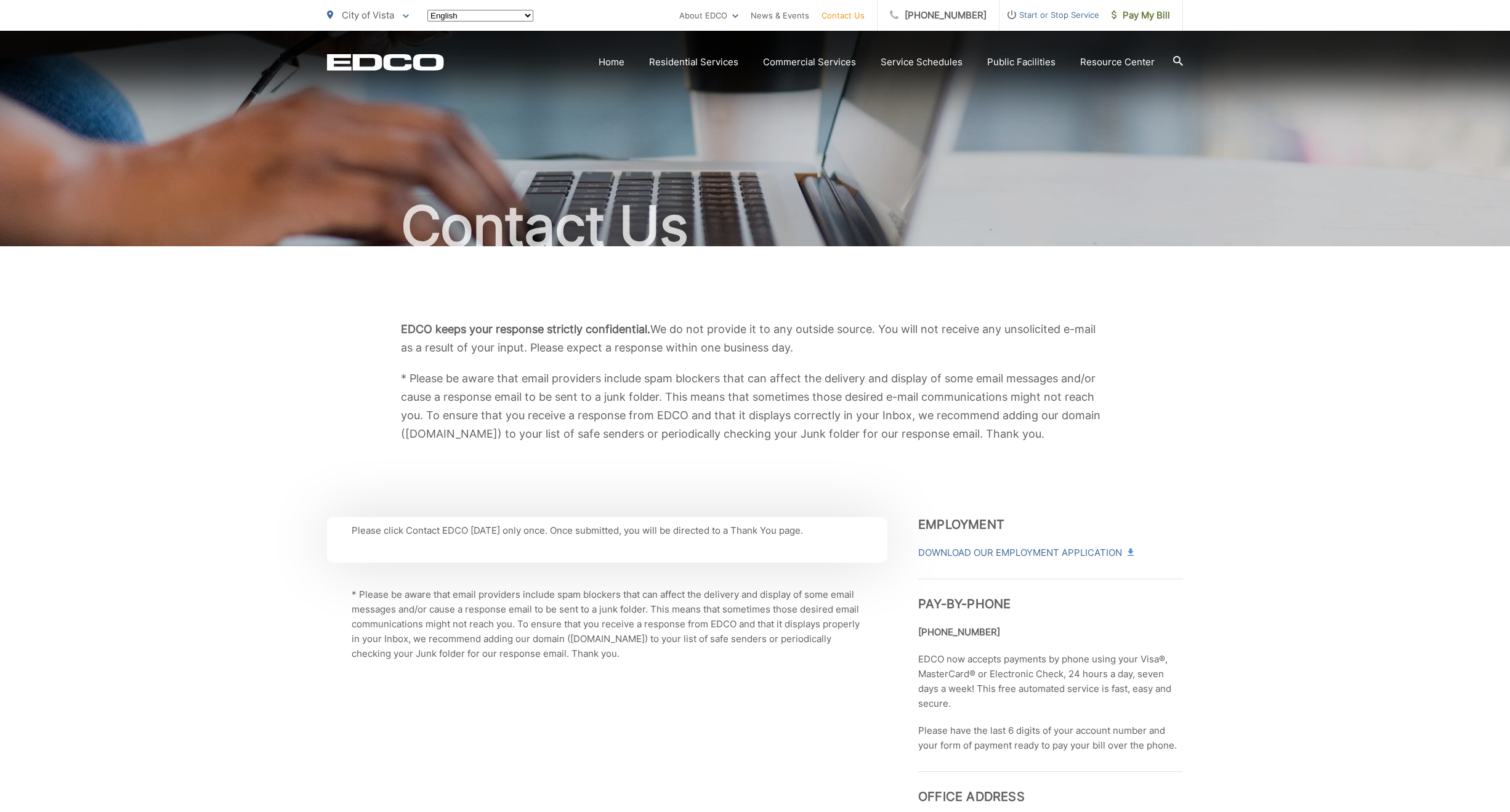
scroll to position [370, 0]
